Goal: Information Seeking & Learning: Learn about a topic

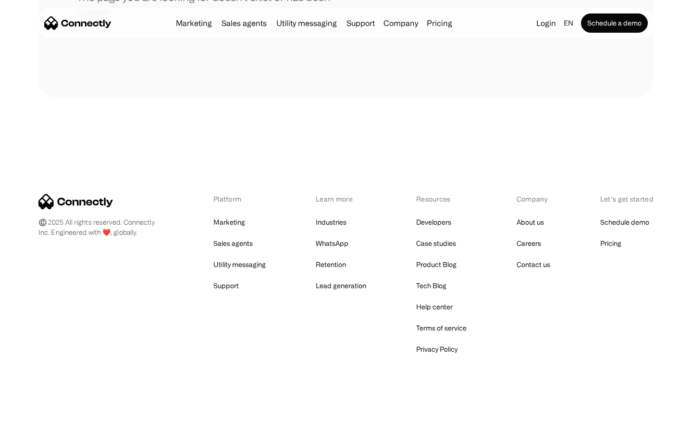
scroll to position [175, 0]
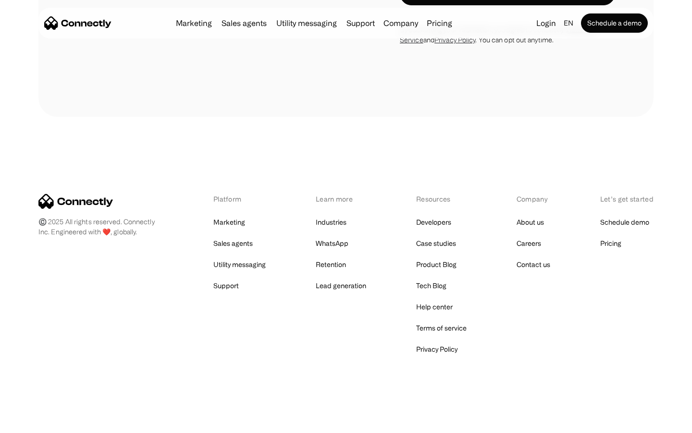
scroll to position [1818, 0]
